Goal: Task Accomplishment & Management: Use online tool/utility

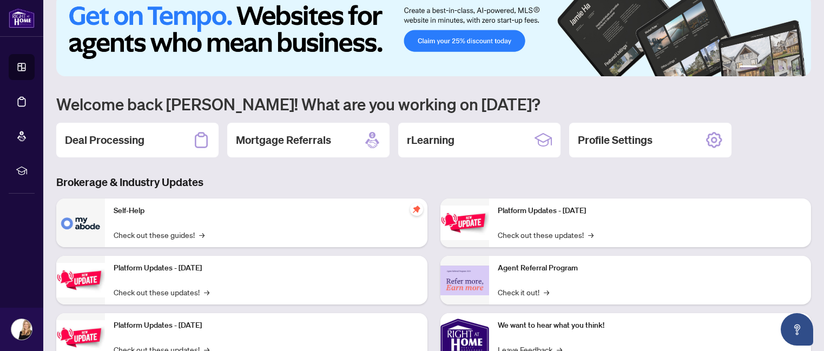
scroll to position [31, 0]
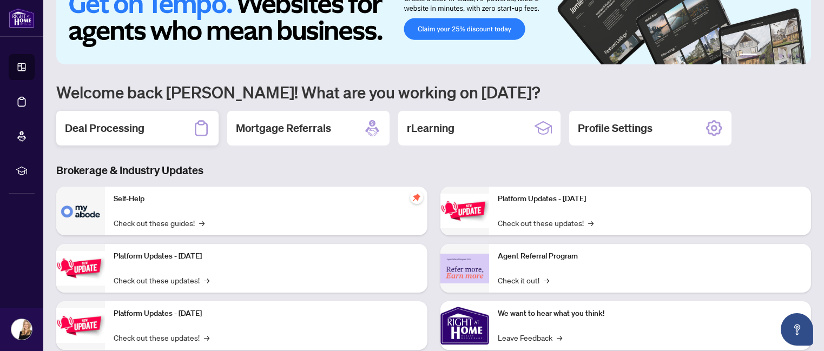
click at [139, 135] on h2 "Deal Processing" at bounding box center [105, 128] width 80 height 15
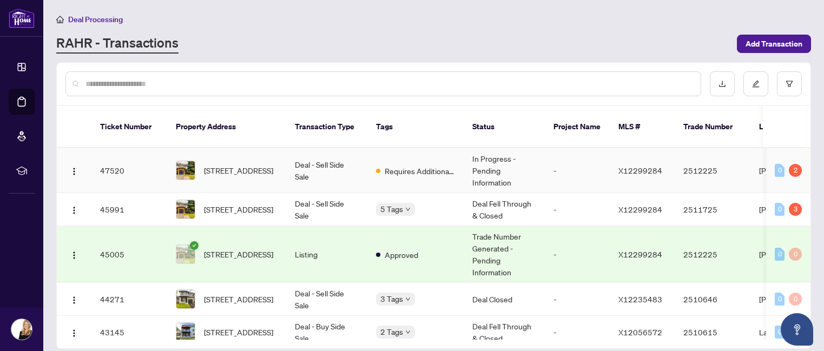
click at [309, 154] on td "Deal - Sell Side Sale" at bounding box center [326, 170] width 81 height 45
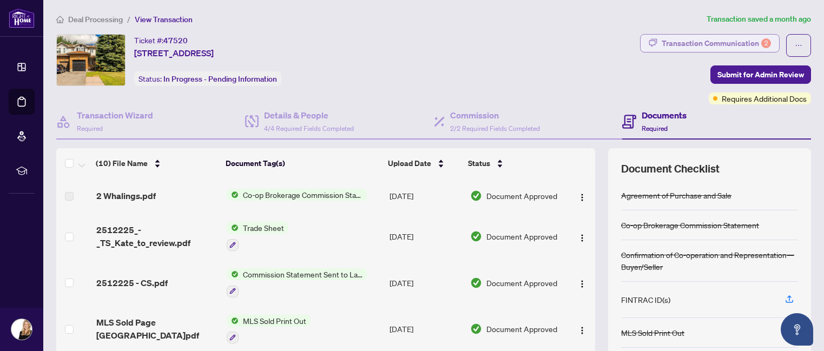
click at [748, 42] on div "Transaction Communication 2" at bounding box center [716, 43] width 109 height 17
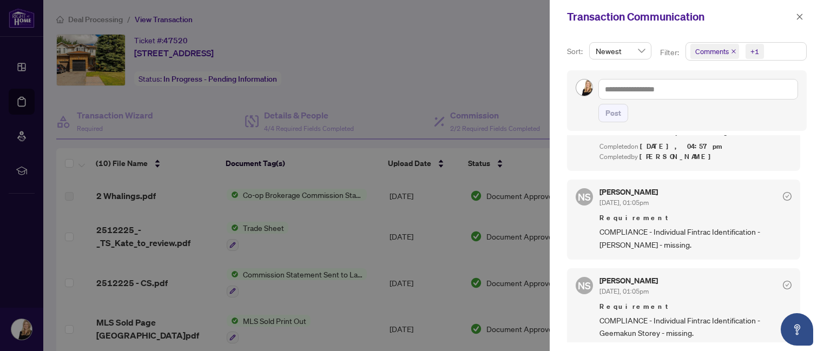
scroll to position [2, 0]
click at [797, 11] on span "button" at bounding box center [800, 16] width 8 height 17
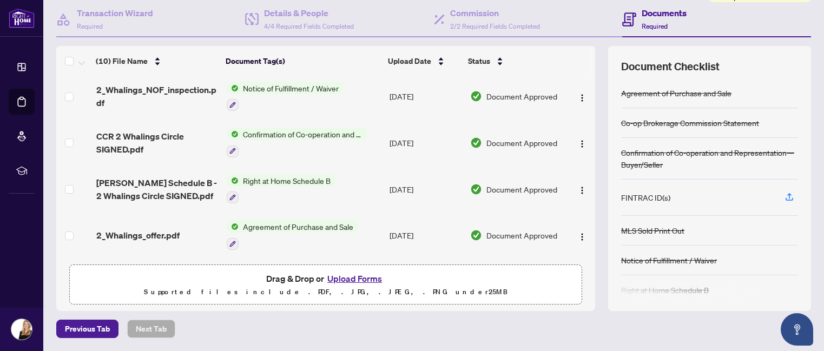
scroll to position [102, 0]
click at [351, 281] on button "Upload Forms" at bounding box center [354, 279] width 61 height 14
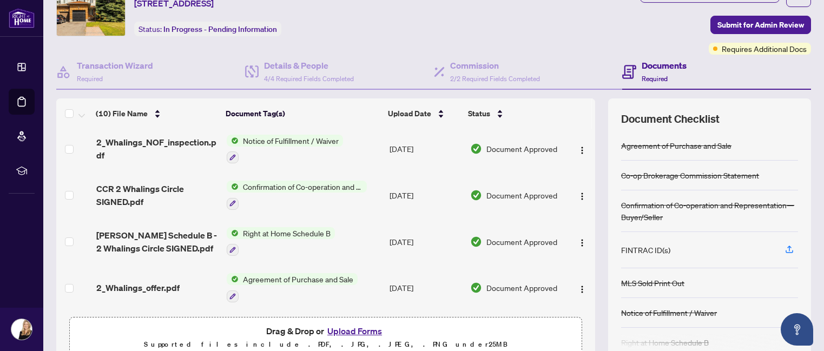
scroll to position [28, 0]
